Goal: Navigation & Orientation: Find specific page/section

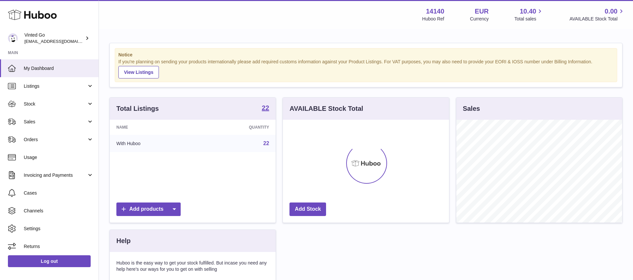
scroll to position [103, 166]
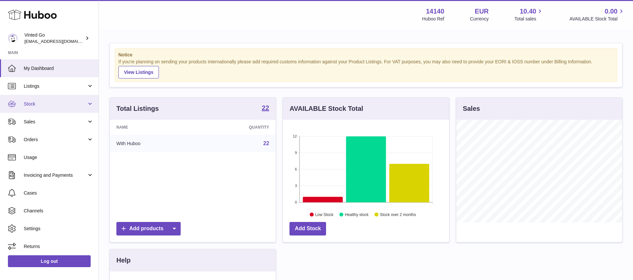
click at [60, 103] on span "Stock" at bounding box center [55, 104] width 63 height 6
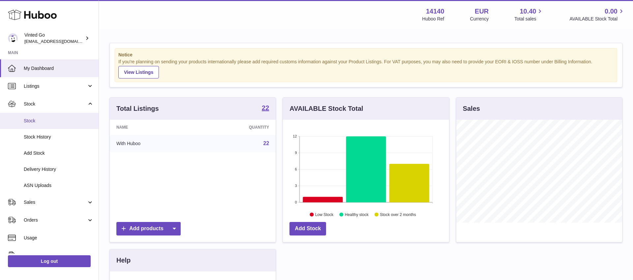
click at [60, 115] on link "Stock" at bounding box center [49, 121] width 99 height 16
